Goal: Task Accomplishment & Management: Use online tool/utility

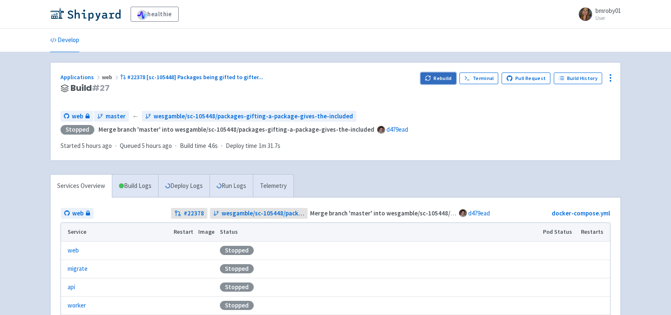
click at [439, 77] on button "Rebuild" at bounding box center [438, 79] width 36 height 12
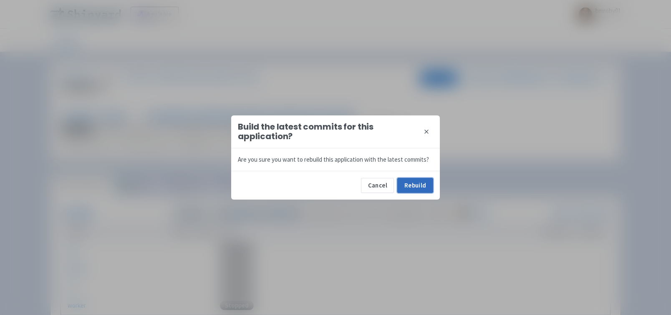
click at [420, 182] on button "Rebuild" at bounding box center [415, 185] width 36 height 15
